Goal: Transaction & Acquisition: Purchase product/service

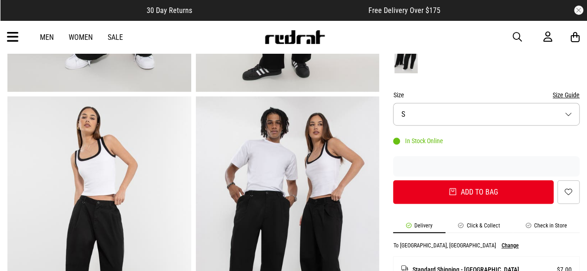
scroll to position [264, 0]
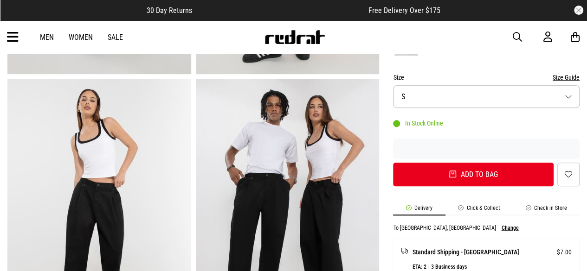
click at [540, 100] on button "Size S" at bounding box center [486, 96] width 186 height 23
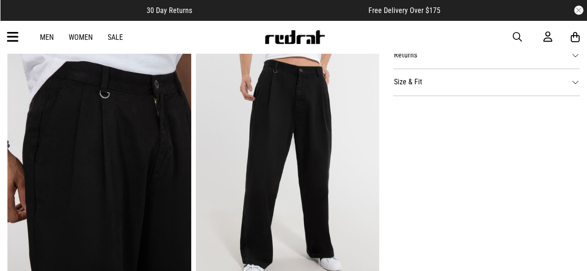
scroll to position [543, 0]
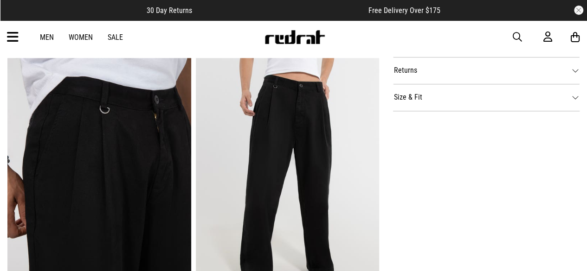
click at [547, 103] on dt "Size & Fit" at bounding box center [486, 97] width 186 height 27
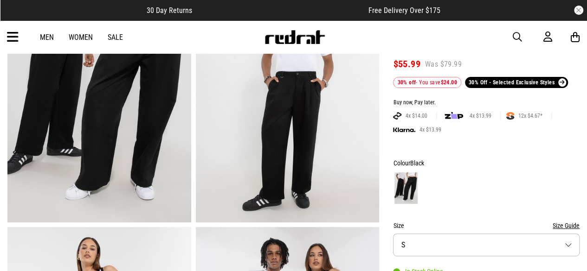
scroll to position [112, 0]
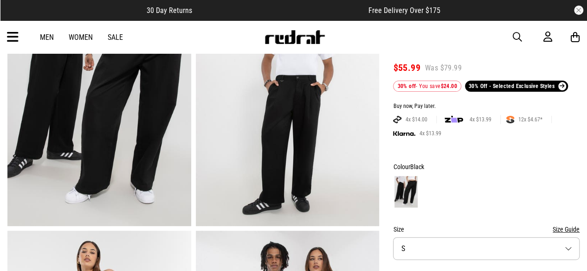
click at [85, 36] on link "Women" at bounding box center [81, 37] width 24 height 9
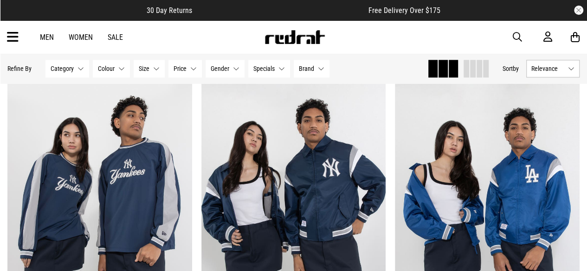
scroll to position [2407, 0]
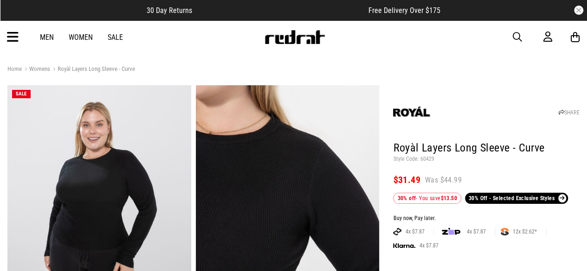
click at [296, 37] on img at bounding box center [294, 37] width 61 height 14
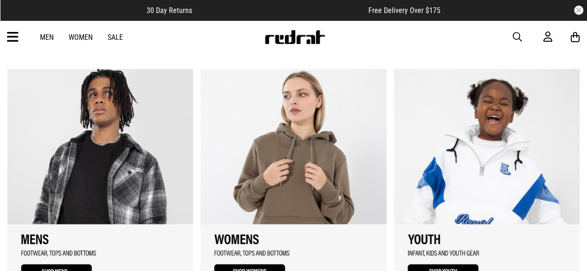
scroll to position [595, 0]
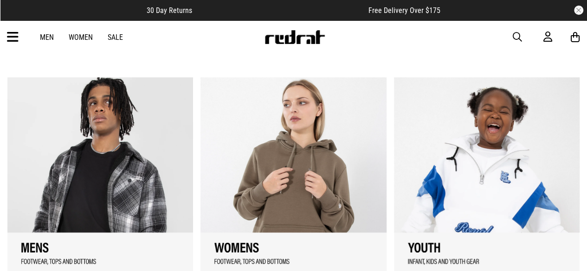
click at [73, 33] on link "Women" at bounding box center [81, 37] width 24 height 9
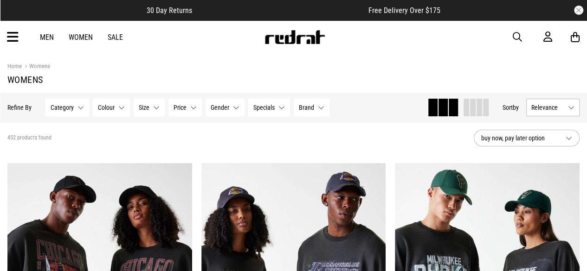
click at [79, 111] on button "Category None selected" at bounding box center [67, 108] width 44 height 18
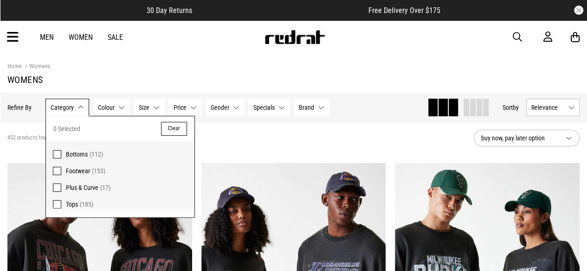
click at [68, 153] on span "Bottoms" at bounding box center [77, 154] width 22 height 7
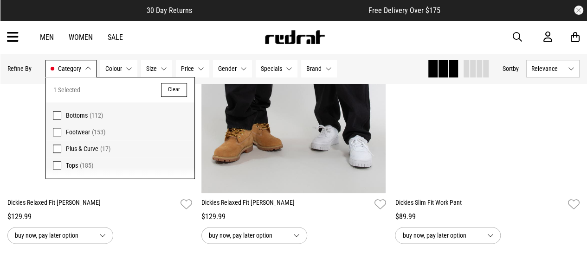
scroll to position [2211, 0]
